Goal: Transaction & Acquisition: Purchase product/service

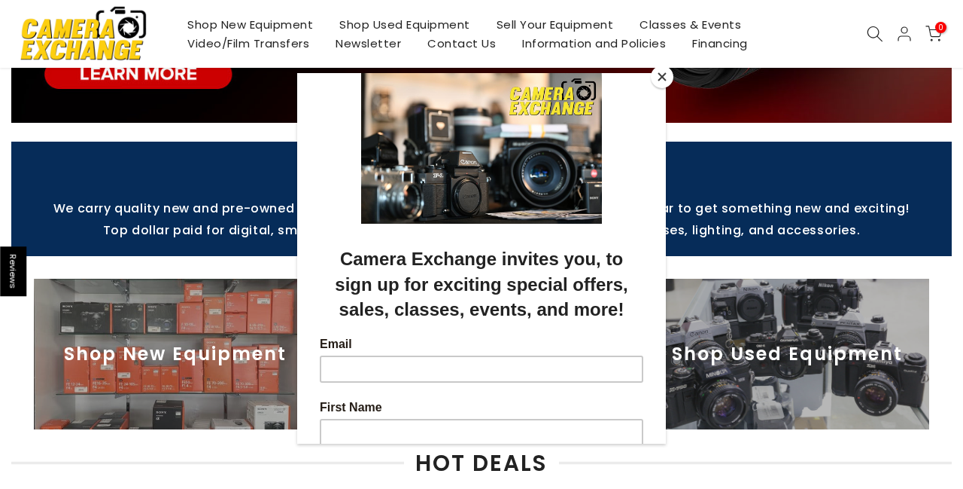
scroll to position [326, 0]
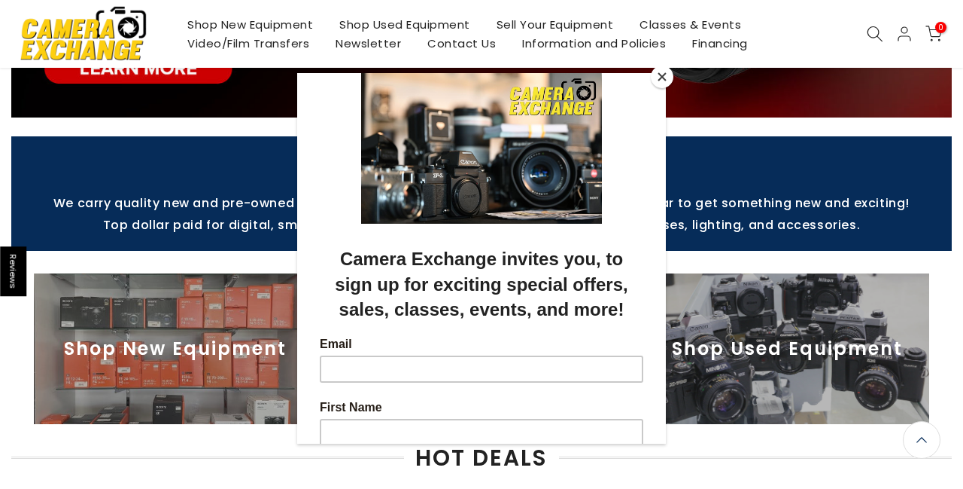
click at [664, 75] on button "Close" at bounding box center [662, 76] width 23 height 23
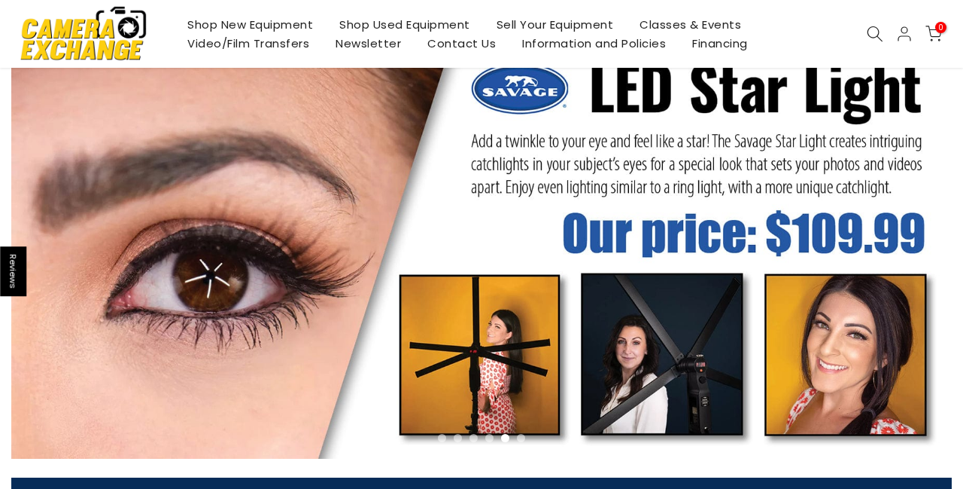
scroll to position [41, 0]
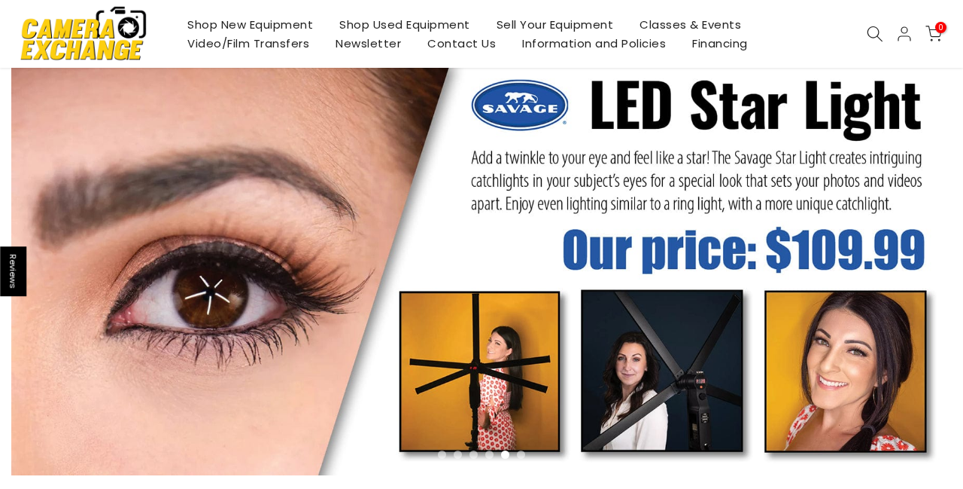
click at [298, 25] on link "Shop New Equipment" at bounding box center [251, 24] width 152 height 19
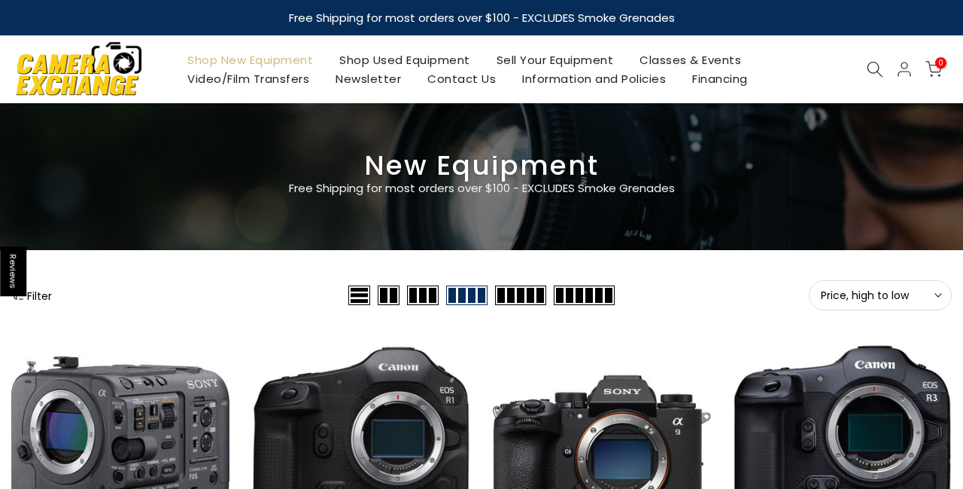
click at [869, 65] on icon at bounding box center [875, 69] width 17 height 17
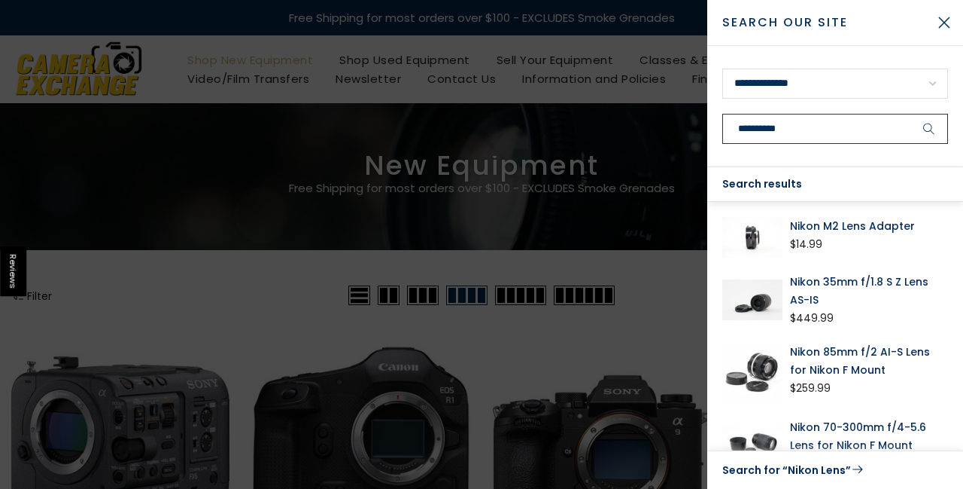
type input "**********"
click at [930, 129] on button "submit" at bounding box center [930, 129] width 38 height 30
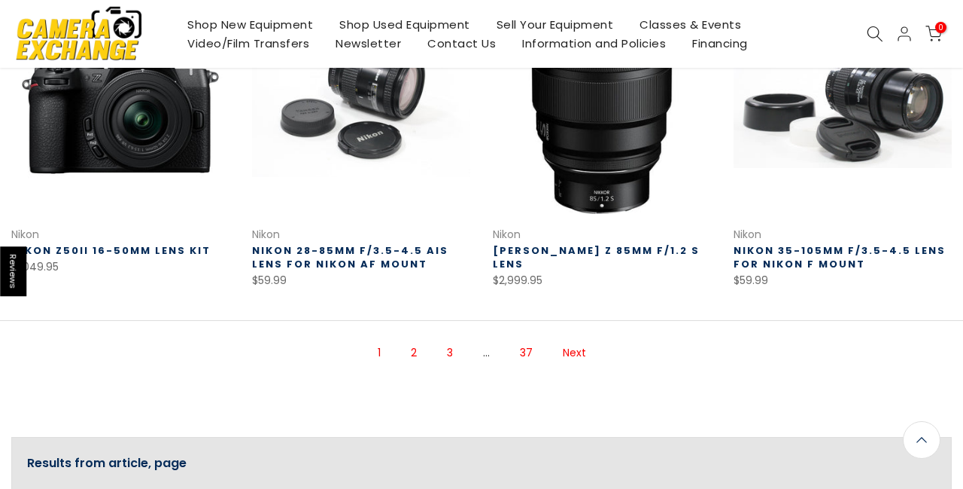
scroll to position [1009, 0]
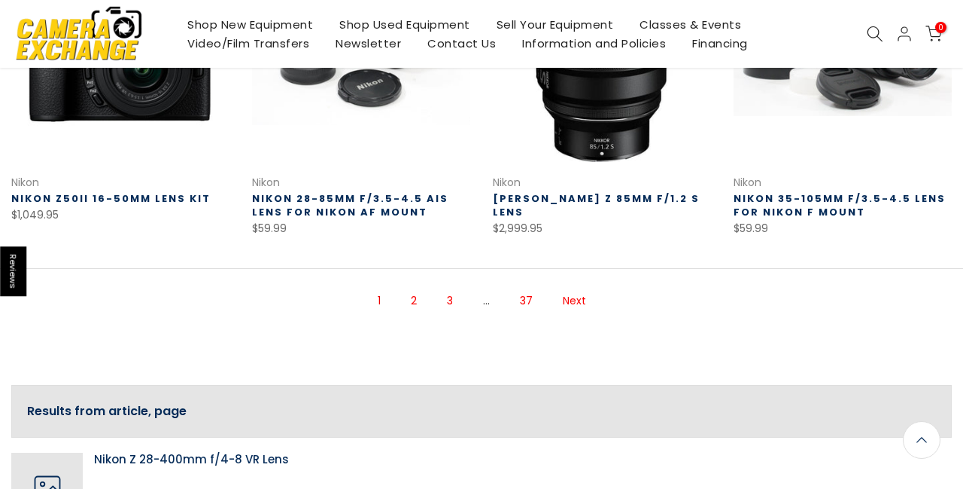
click at [418, 300] on link "2" at bounding box center [413, 301] width 21 height 26
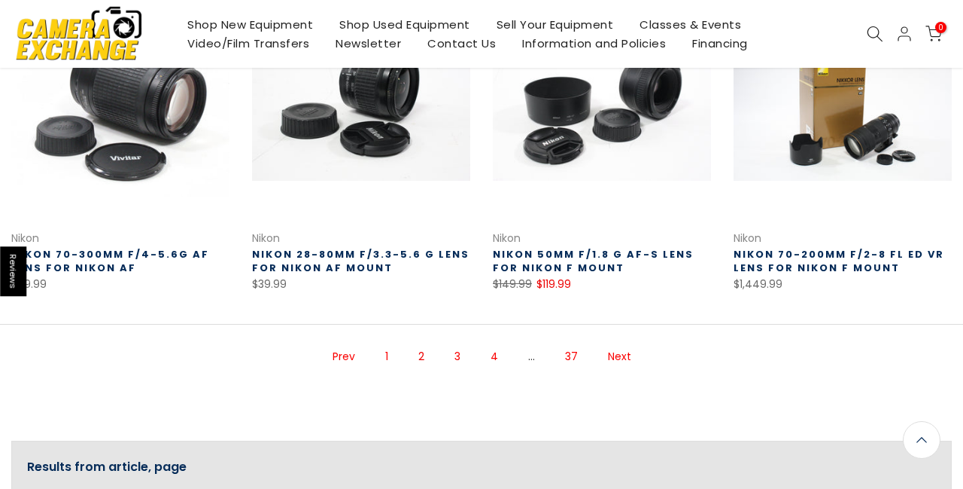
scroll to position [969, 0]
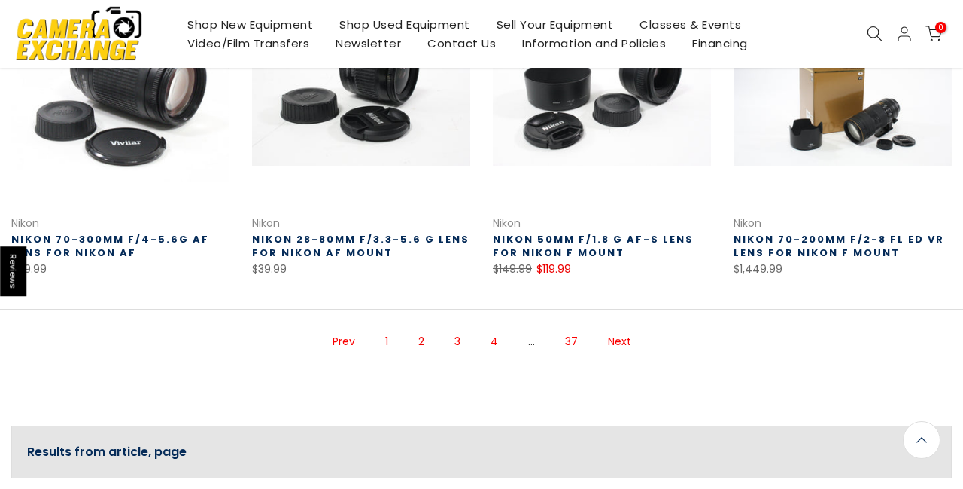
click at [462, 339] on link "3" at bounding box center [457, 341] width 21 height 26
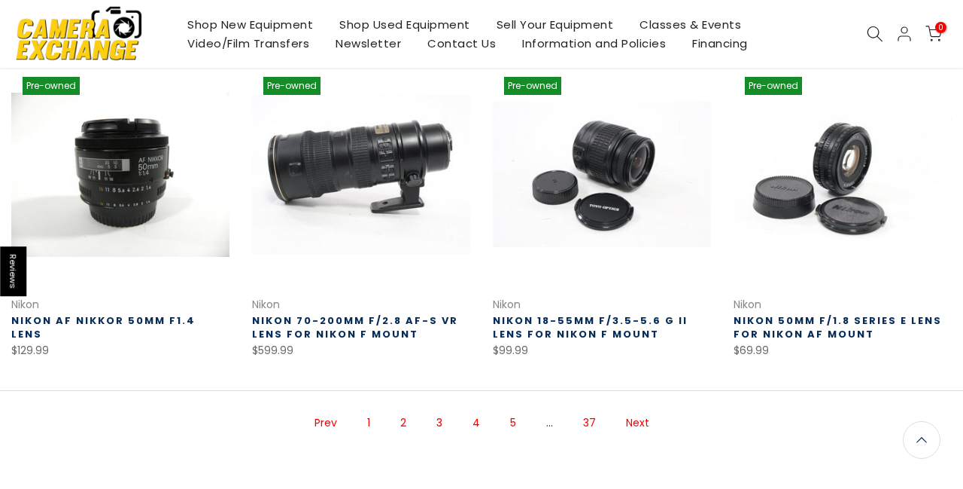
scroll to position [903, 0]
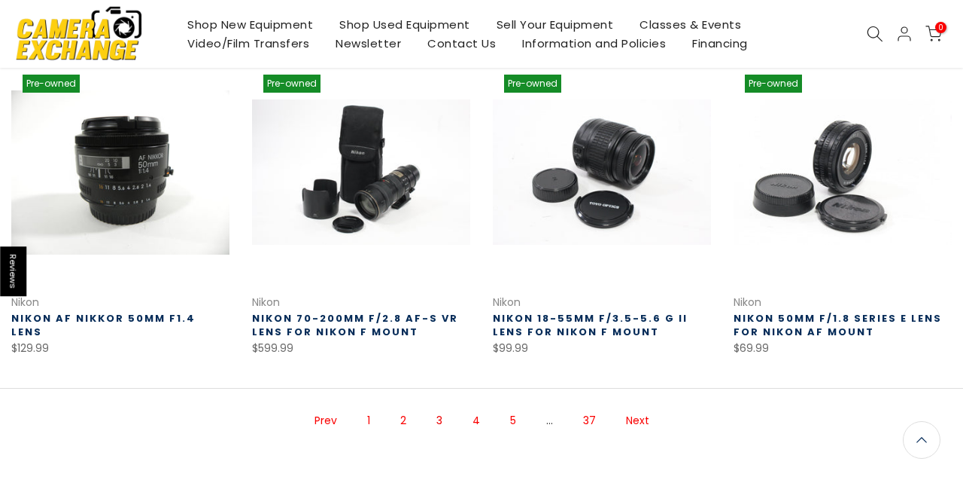
click at [877, 35] on icon at bounding box center [875, 34] width 17 height 17
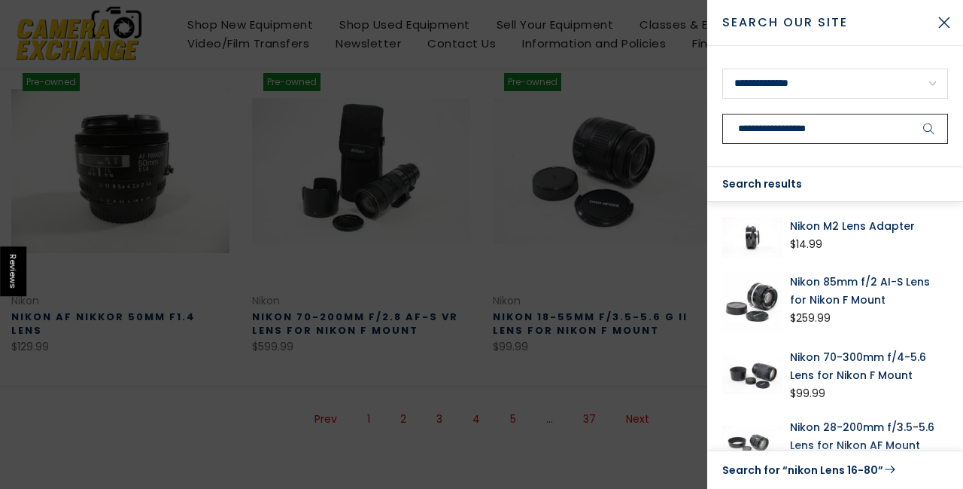
type input "**********"
click at [930, 129] on button "submit" at bounding box center [930, 129] width 38 height 30
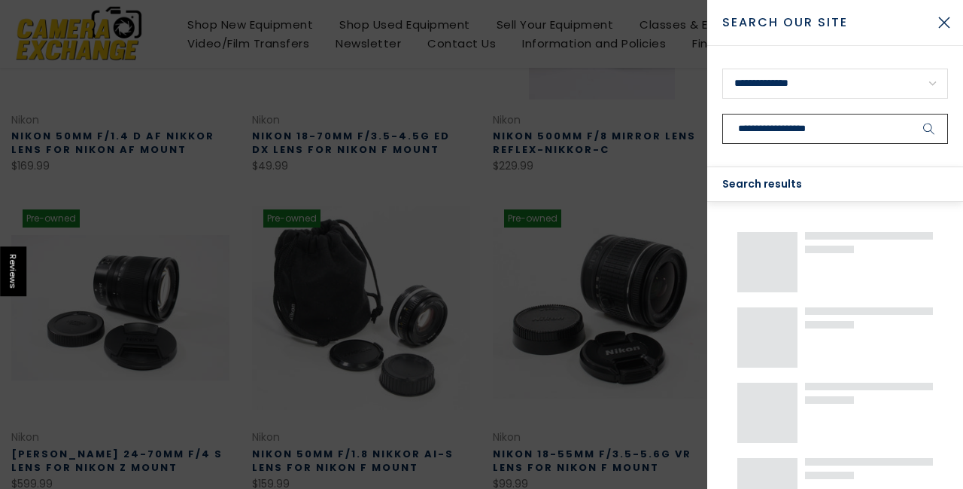
scroll to position [242, 0]
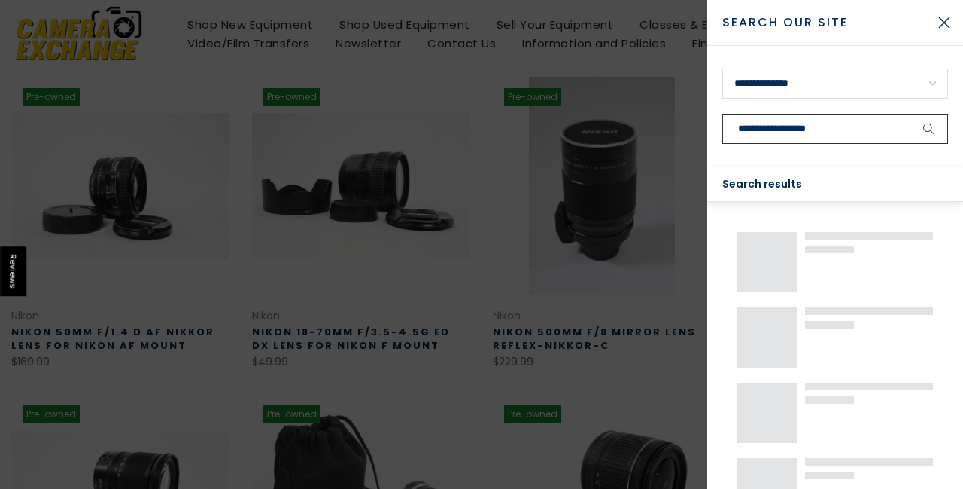
scroll to position [1009, 0]
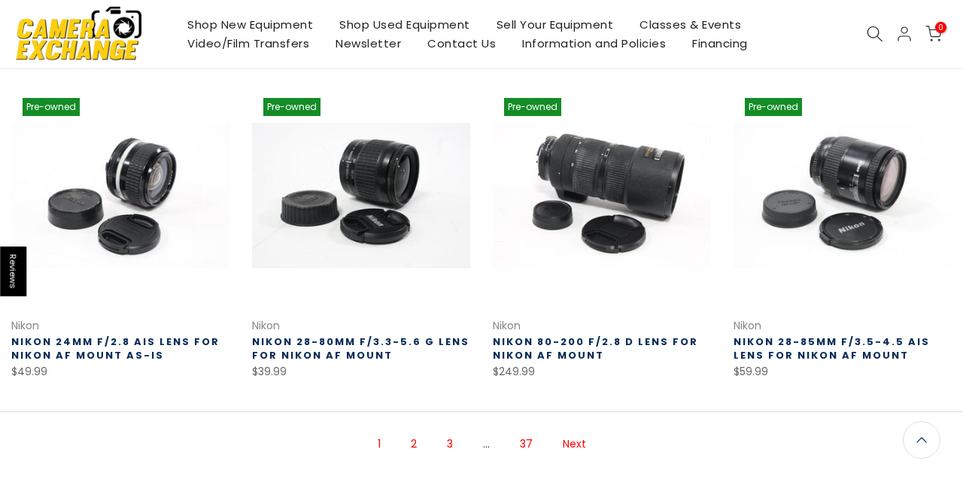
scroll to position [866, 0]
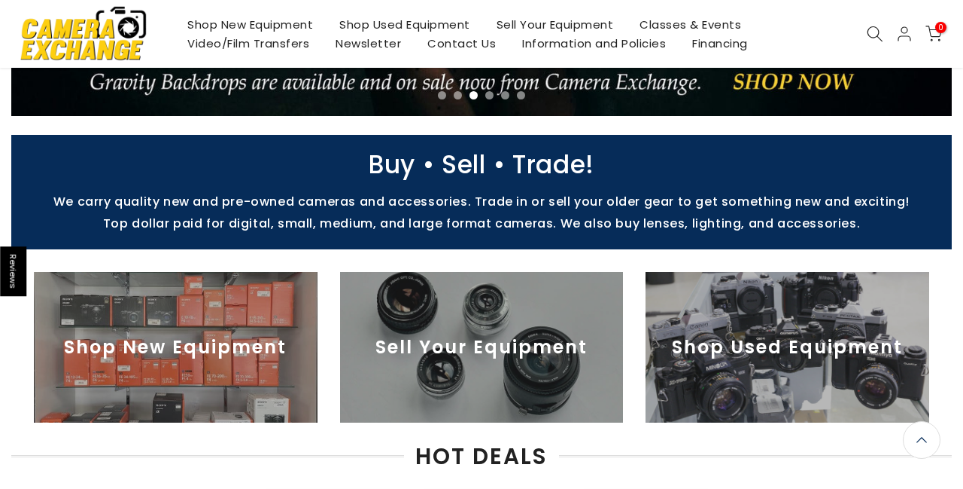
scroll to position [285, 0]
